Goal: Understand process/instructions

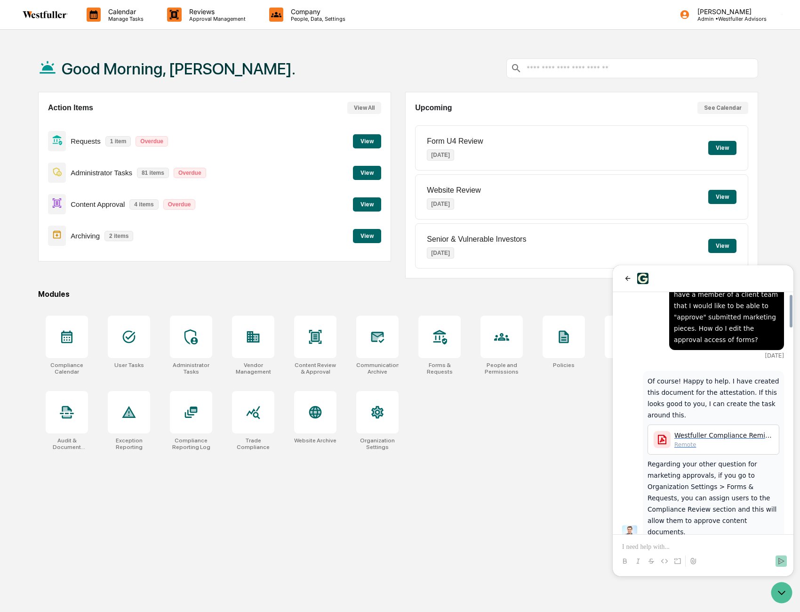
scroll to position [671, 0]
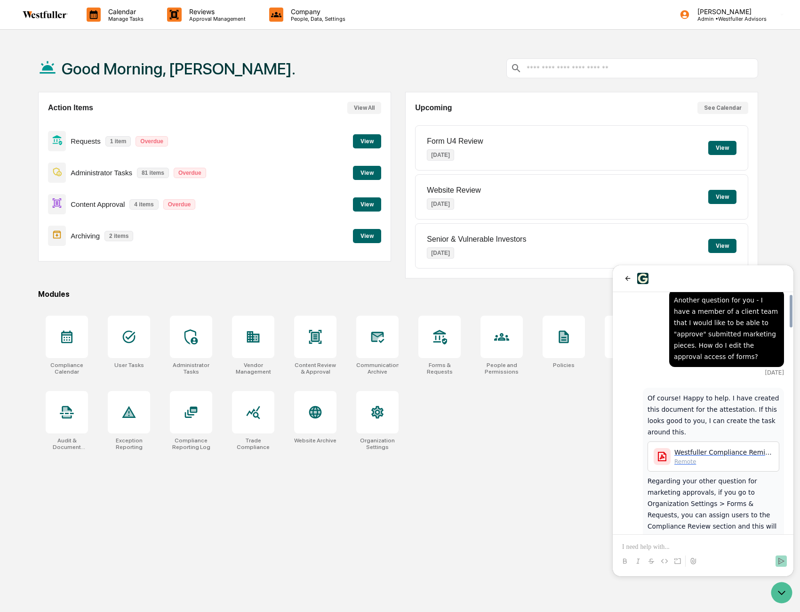
click at [707, 447] on span "Westfuller Compliance Reminder and Acknowledgment_ Pre-Clearance of Personal Se…" at bounding box center [724, 451] width 99 height 9
click at [364, 205] on button "View" at bounding box center [367, 204] width 28 height 14
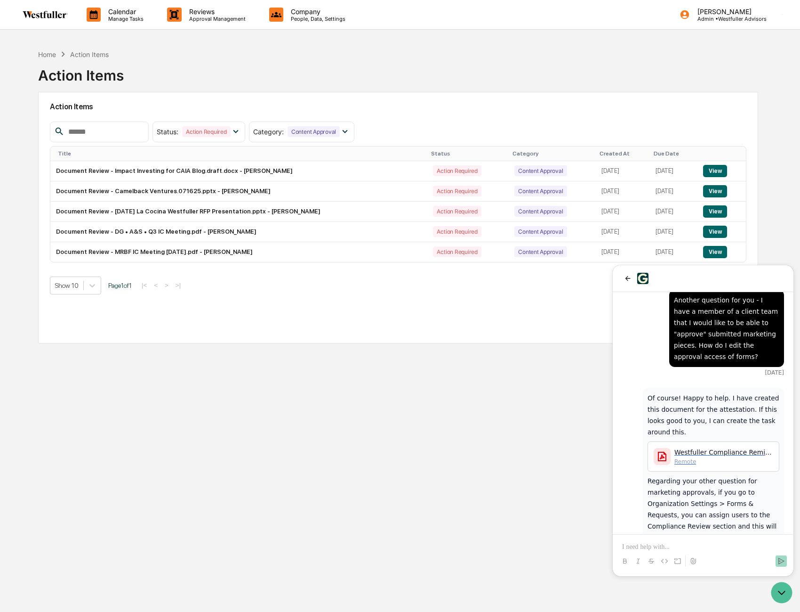
click at [48, 17] on img at bounding box center [45, 15] width 45 height 8
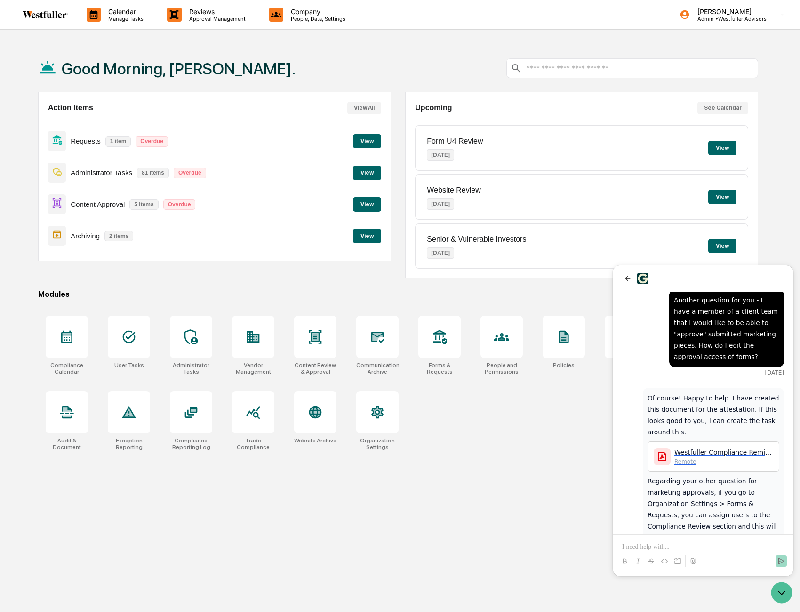
click at [371, 170] on button "View" at bounding box center [367, 173] width 28 height 14
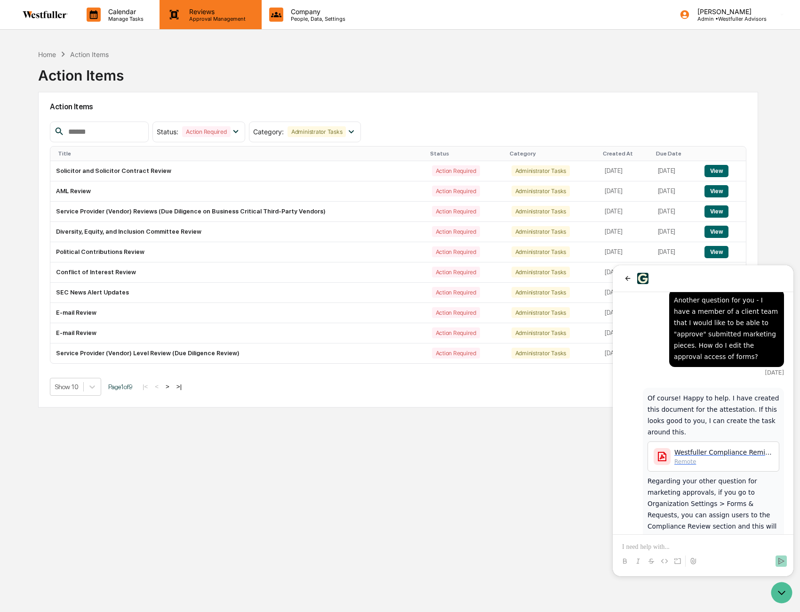
click at [194, 24] on div "Reviews Approval Management" at bounding box center [211, 14] width 102 height 29
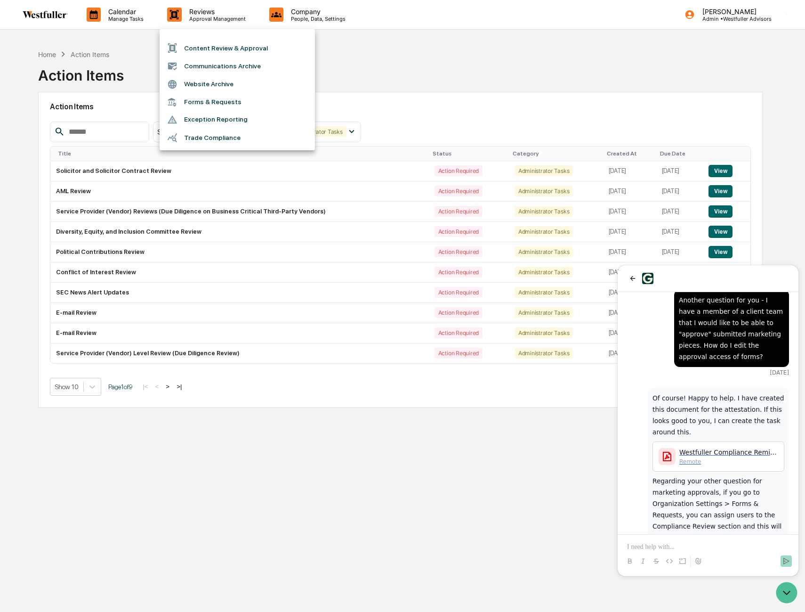
click at [129, 10] on div at bounding box center [402, 306] width 805 height 612
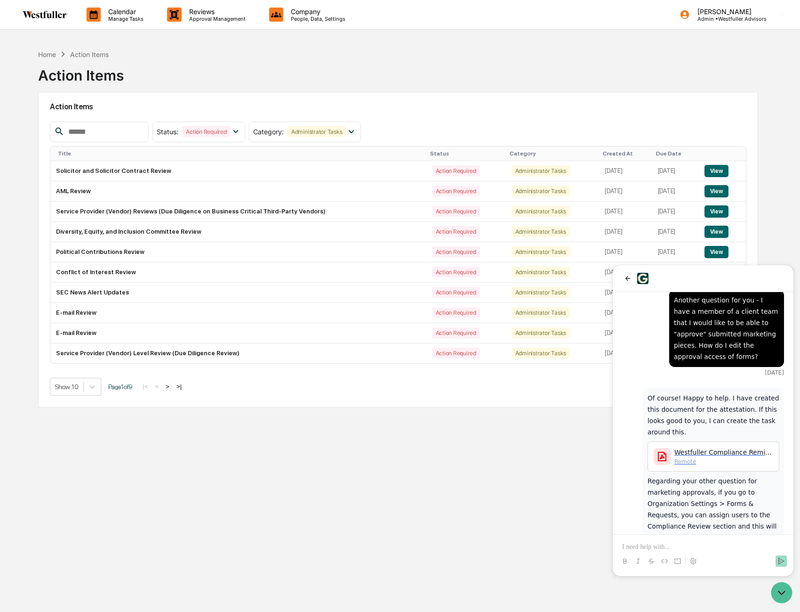
click at [127, 14] on p "Calendar" at bounding box center [125, 12] width 48 height 8
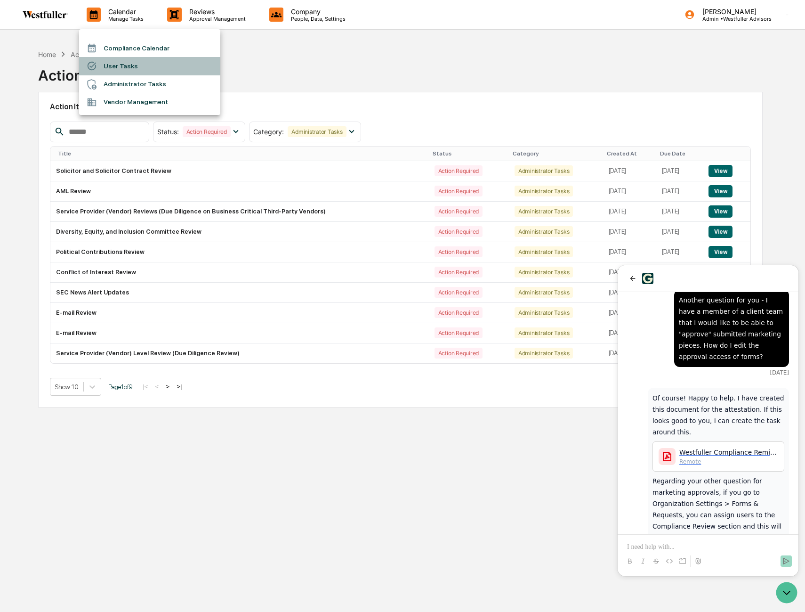
click at [127, 60] on li "User Tasks" at bounding box center [149, 66] width 141 height 18
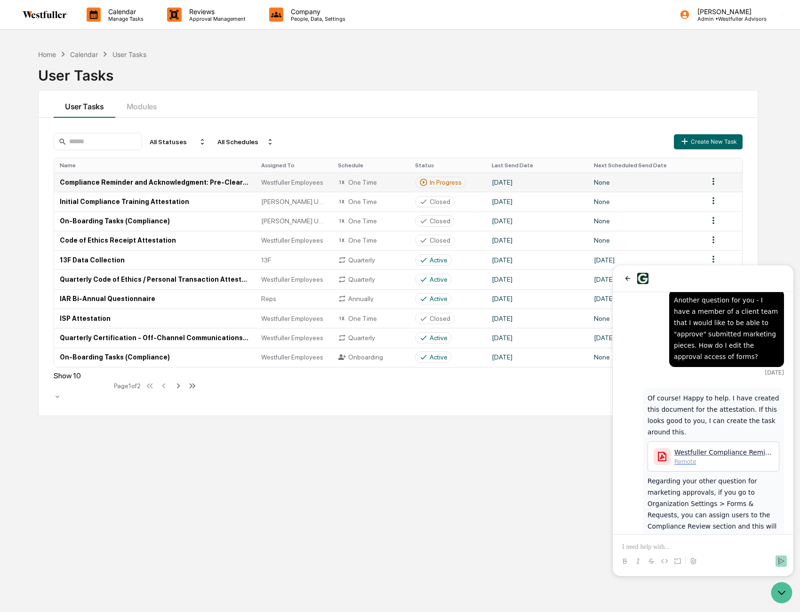
click at [158, 184] on td "Compliance Reminder and Acknowledgment: Pre-Clearance of Personal Securities Tr…" at bounding box center [155, 181] width 202 height 19
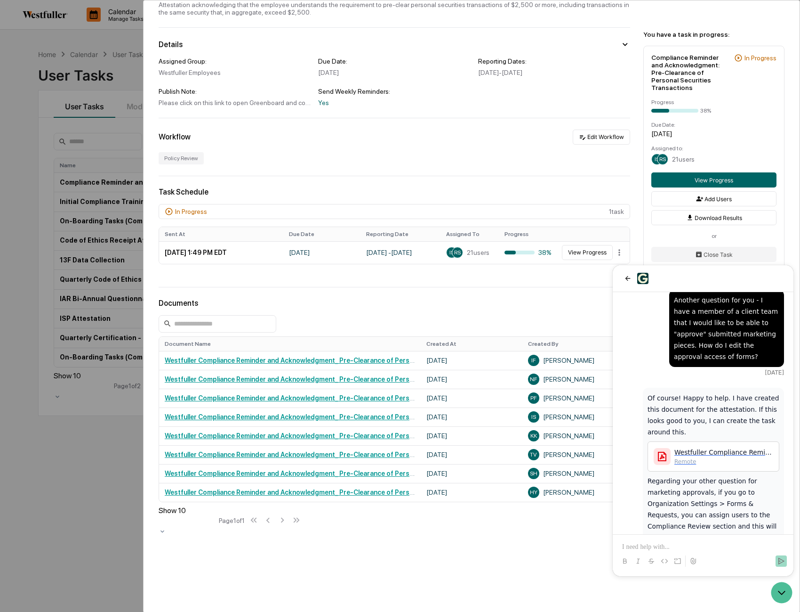
scroll to position [78, 0]
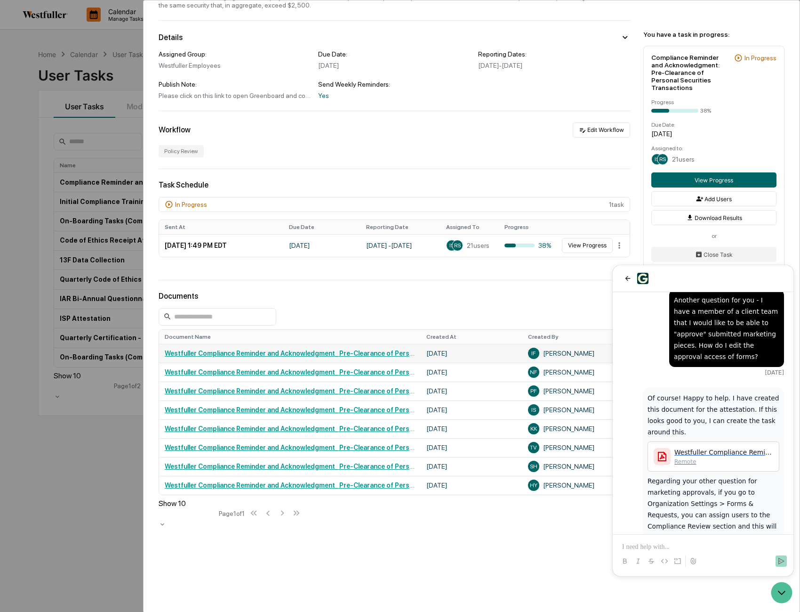
click at [232, 355] on link "Westfuller Compliance Reminder and Acknowledgment_ Pre-Clearance of Personal Se…" at bounding box center [375, 353] width 420 height 8
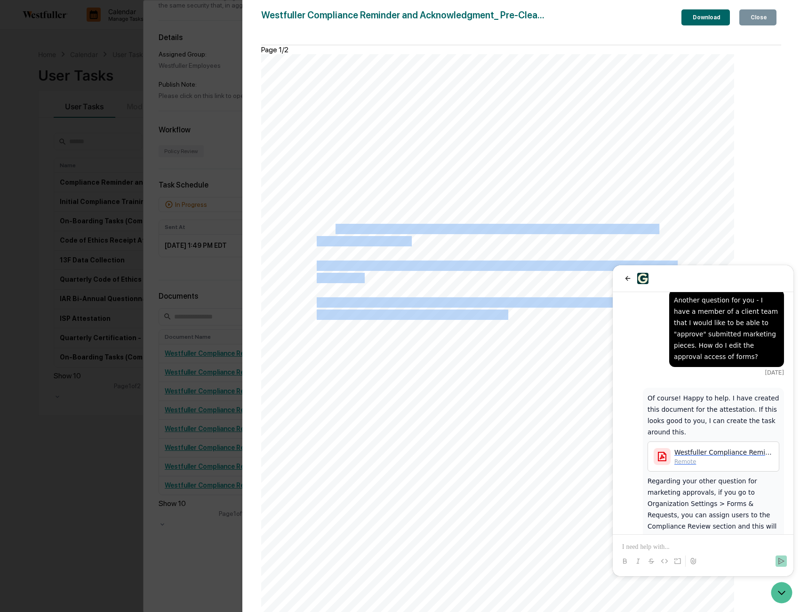
drag, startPoint x: 434, startPoint y: 260, endPoint x: 355, endPoint y: 241, distance: 81.9
click at [355, 241] on div "Compliance Reminder and Acknowledgment: Pre-Clearance of Personal Securities Tr…" at bounding box center [497, 360] width 473 height 613
drag, startPoint x: 355, startPoint y: 241, endPoint x: 349, endPoint y: 249, distance: 9.5
click at [357, 246] on span "second trade is executed." at bounding box center [363, 241] width 93 height 9
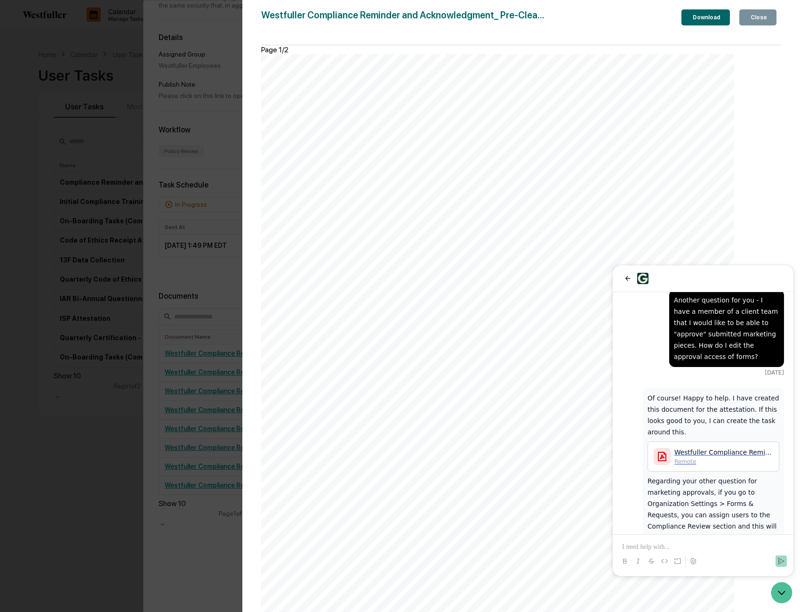
drag, startPoint x: 338, startPoint y: 230, endPoint x: 396, endPoint y: 235, distance: 59.1
click at [396, 235] on div "Compliance Reminder and Acknowledgment: Pre-Clearance of Personal Securities Tr…" at bounding box center [497, 360] width 473 height 613
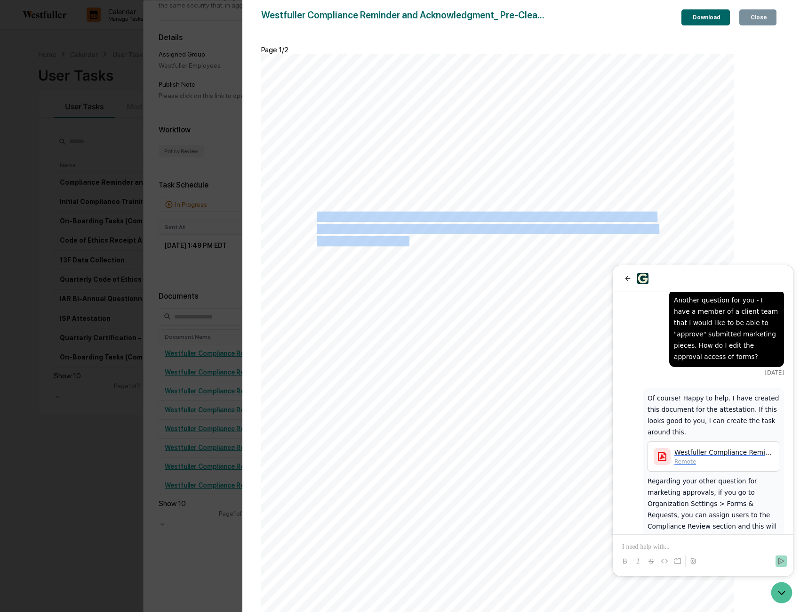
drag, startPoint x: 338, startPoint y: 233, endPoint x: 430, endPoint y: 258, distance: 95.1
click at [261, 54] on span "Example: If you purchase $1,500 of XYZ stock [DATE] at 10:30 am and another $1,…" at bounding box center [261, 54] width 0 height 0
copy span "Example: If you purchase $1,500 of XYZ stock [DATE] at 10:30 am and another $1,…"
